Goal: Task Accomplishment & Management: Manage account settings

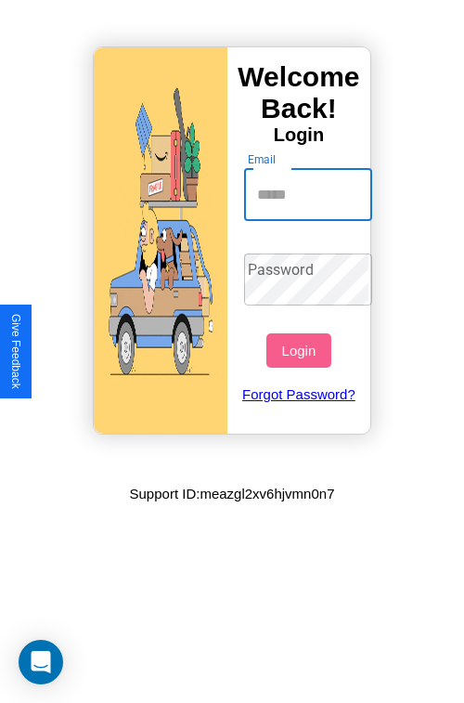
click at [310, 194] on input "Email" at bounding box center [308, 195] width 129 height 52
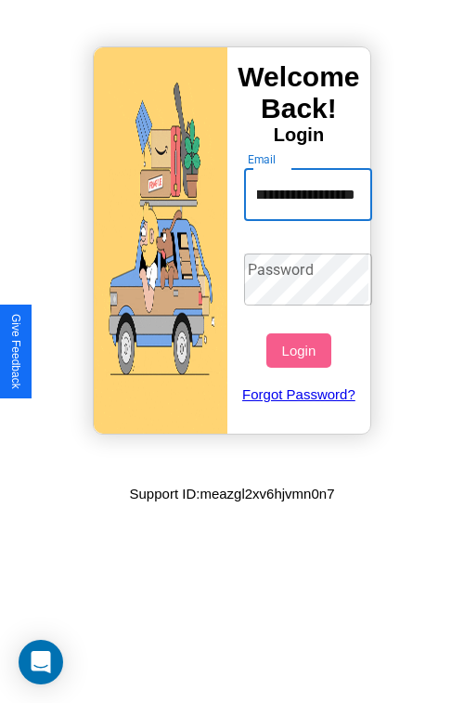
scroll to position [0, 45]
type input "**********"
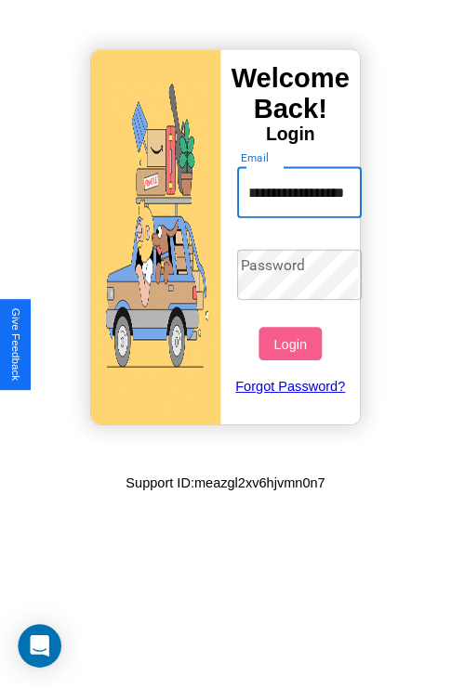
scroll to position [0, 0]
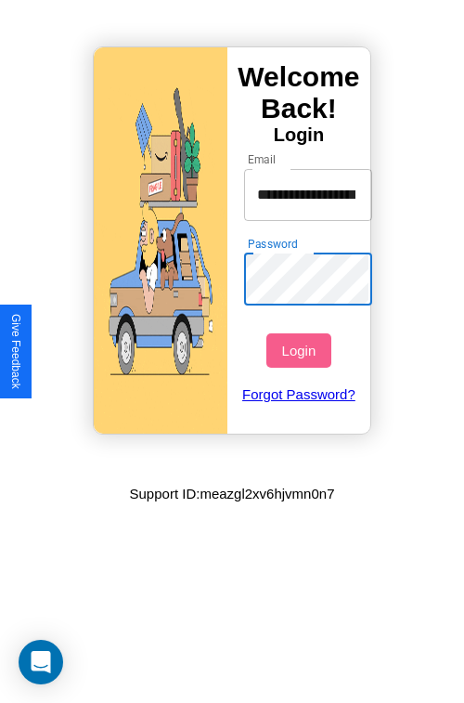
click at [301, 350] on button "Login" at bounding box center [299, 350] width 64 height 34
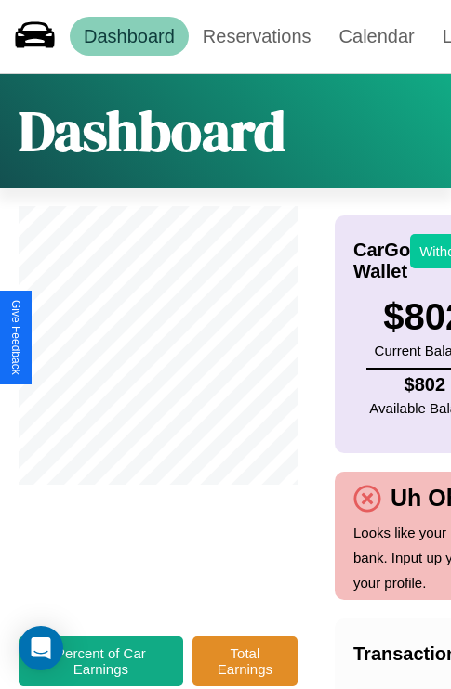
click at [437, 251] on button "Withdraw" at bounding box center [448, 251] width 77 height 34
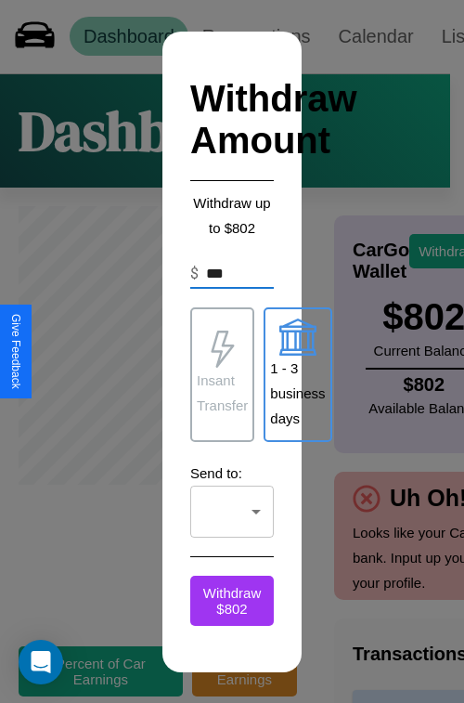
click at [297, 374] on p "1 - 3 business days" at bounding box center [297, 393] width 55 height 75
click div at bounding box center [232, 351] width 464 height 703
